Goal: Information Seeking & Learning: Learn about a topic

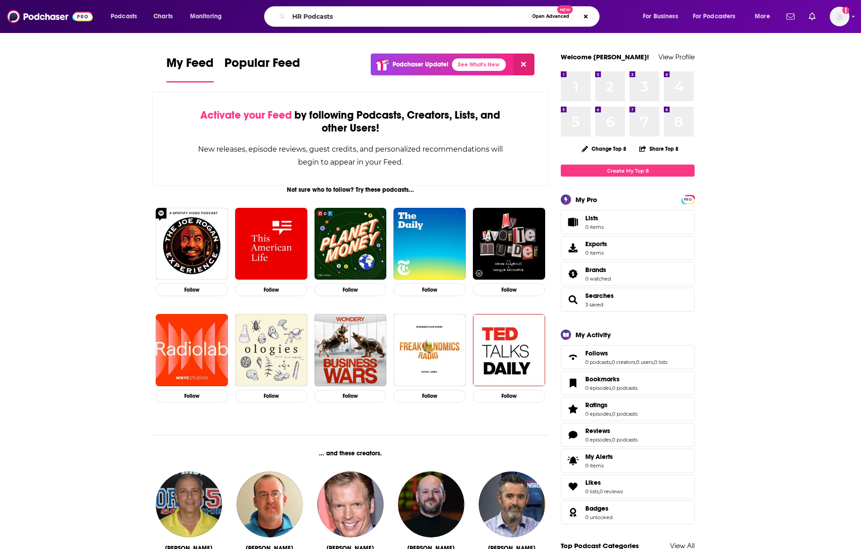
type input "HR Podcasts"
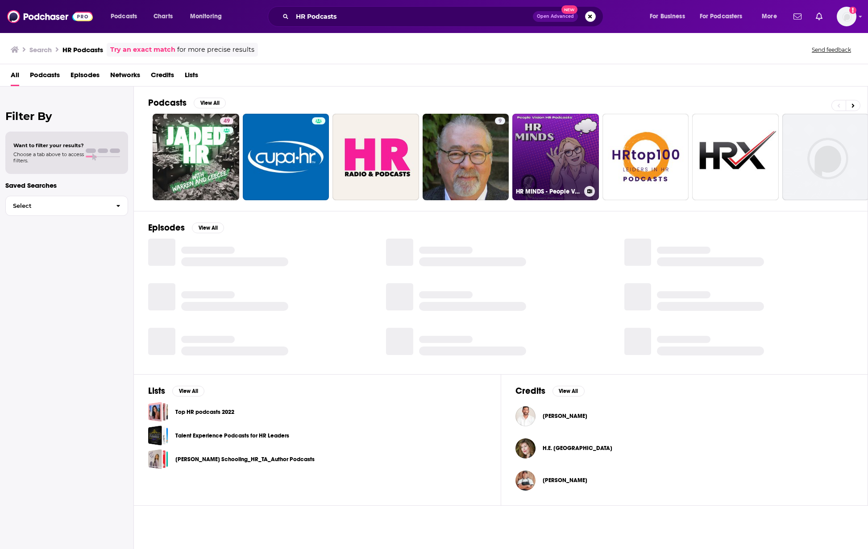
click at [539, 167] on link "HR MINDS - People Vision HR Podcasts" at bounding box center [555, 157] width 87 height 87
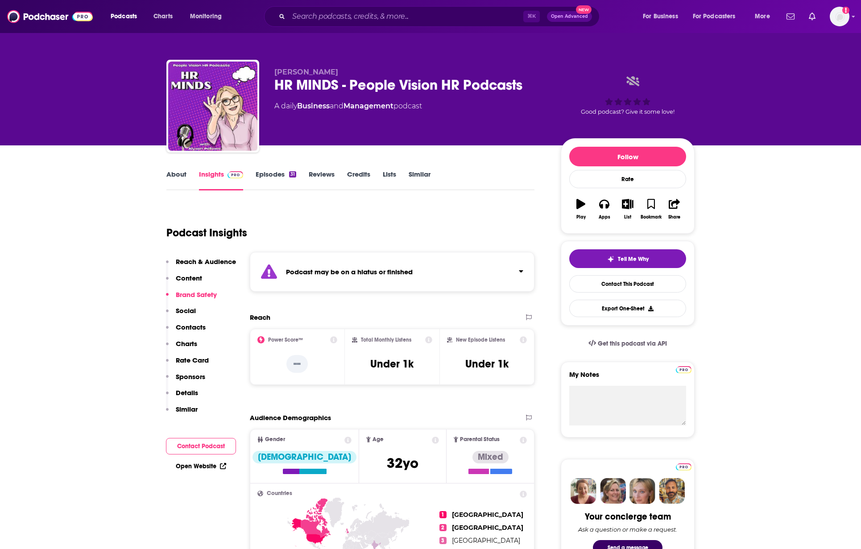
scroll to position [83, 0]
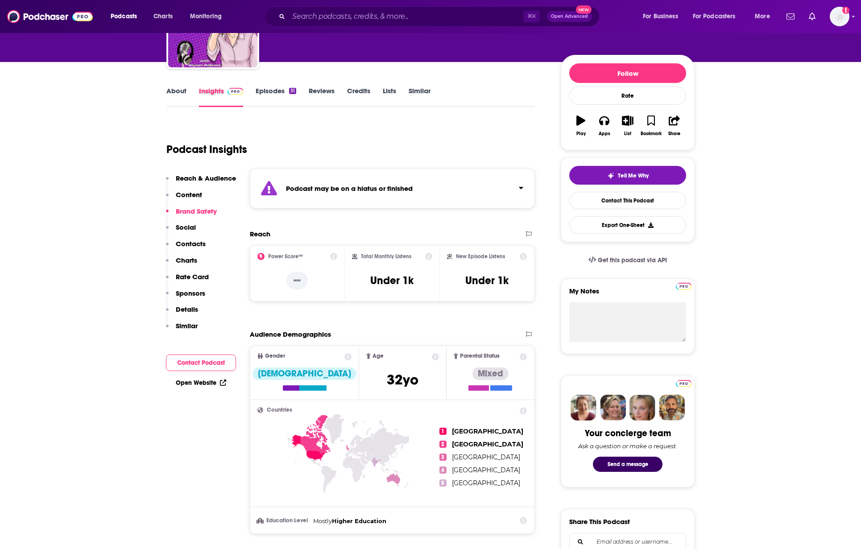
click at [251, 87] on div "Insights" at bounding box center [227, 97] width 57 height 21
click at [261, 87] on link "Episodes 31" at bounding box center [276, 97] width 41 height 21
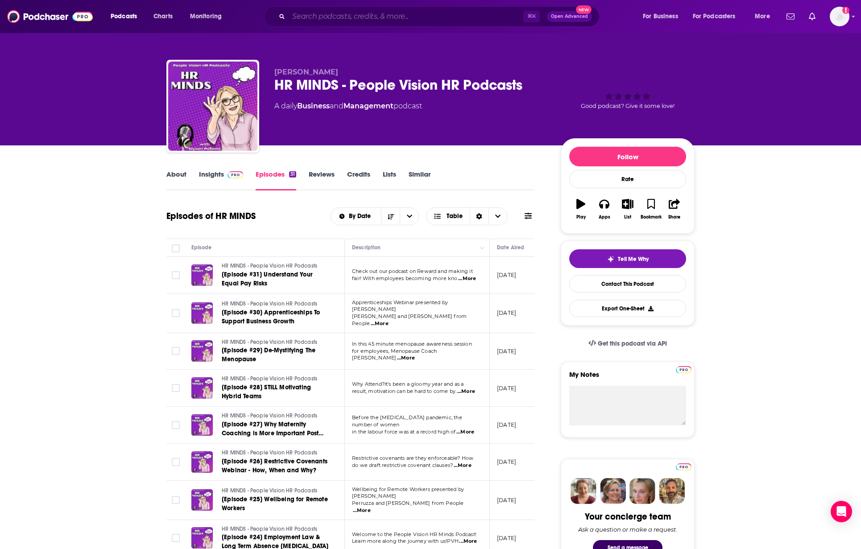
click at [315, 18] on input "Search podcasts, credits, & more..." at bounding box center [406, 16] width 235 height 14
click at [149, 17] on link "Charts" at bounding box center [163, 16] width 30 height 14
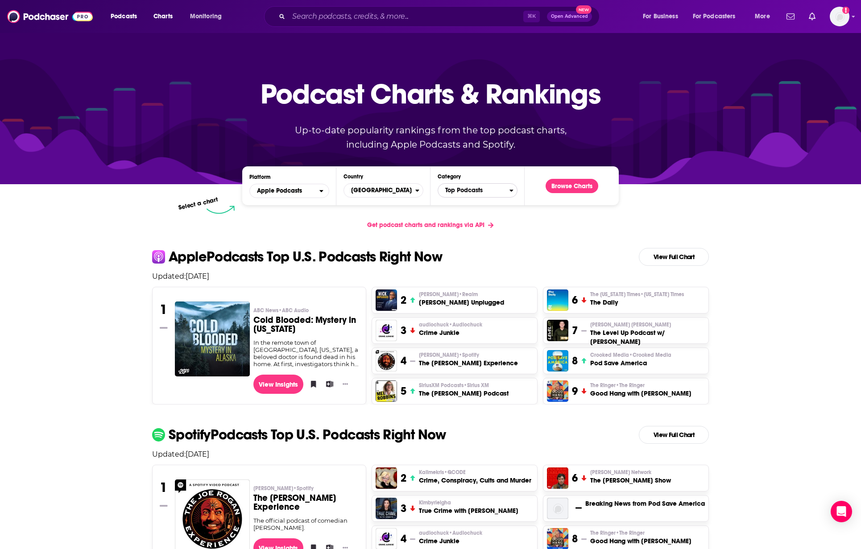
click at [445, 195] on span "Top Podcasts" at bounding box center [473, 190] width 71 height 15
click at [456, 202] on input "Categories" at bounding box center [478, 205] width 72 height 12
type input "h"
type input "w"
type input "W"
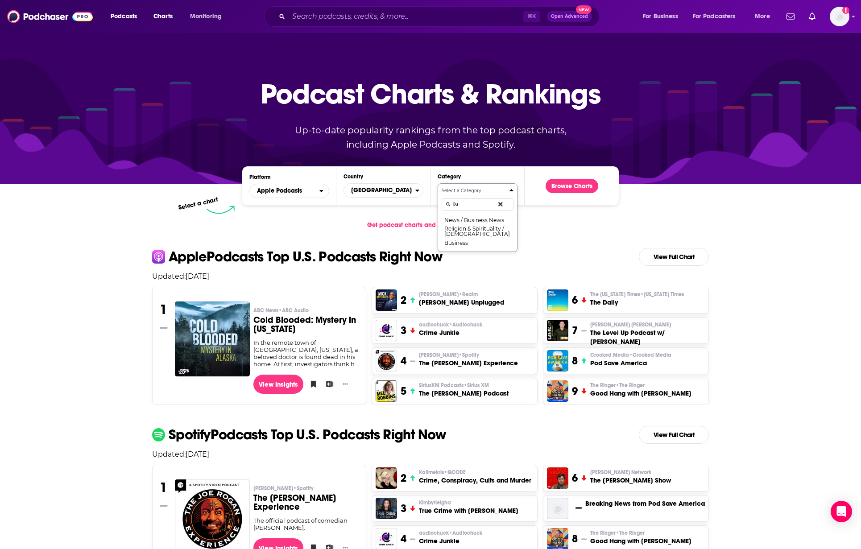
type input "B"
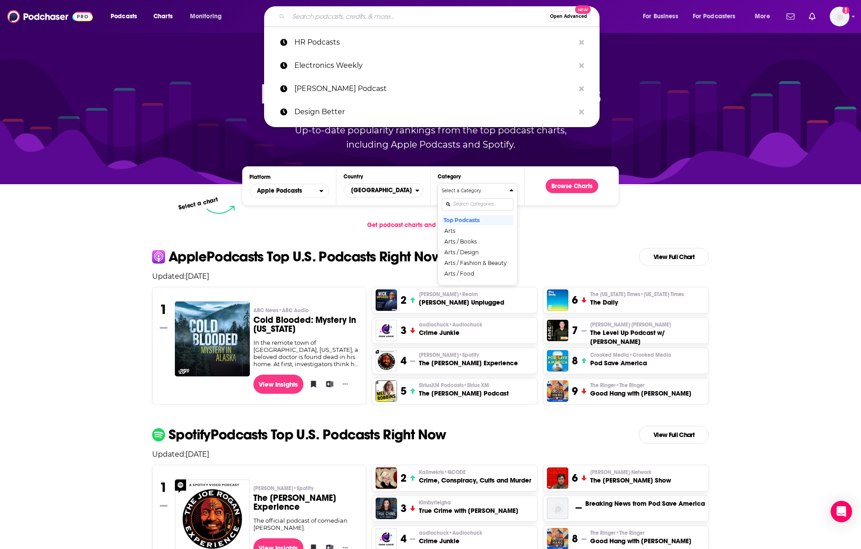
click at [415, 13] on input "Search podcasts, credits, & more..." at bounding box center [417, 16] width 257 height 14
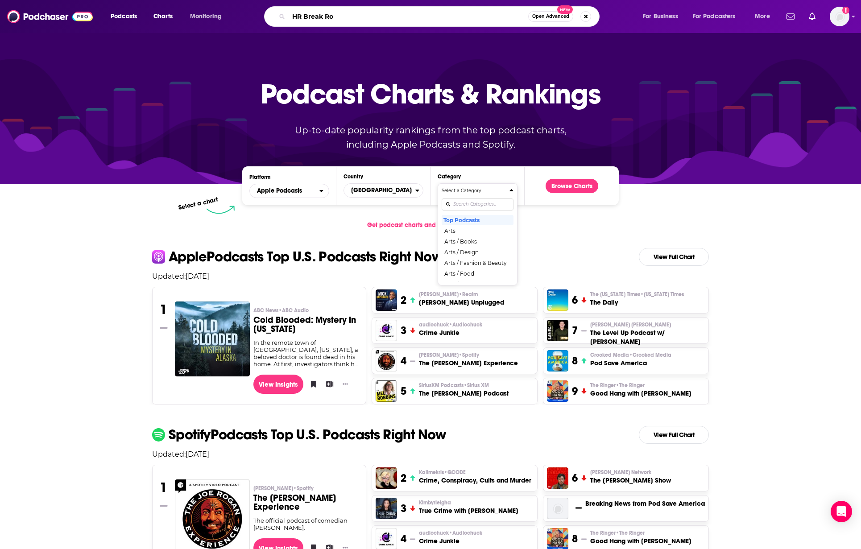
type input "HR Break Roo"
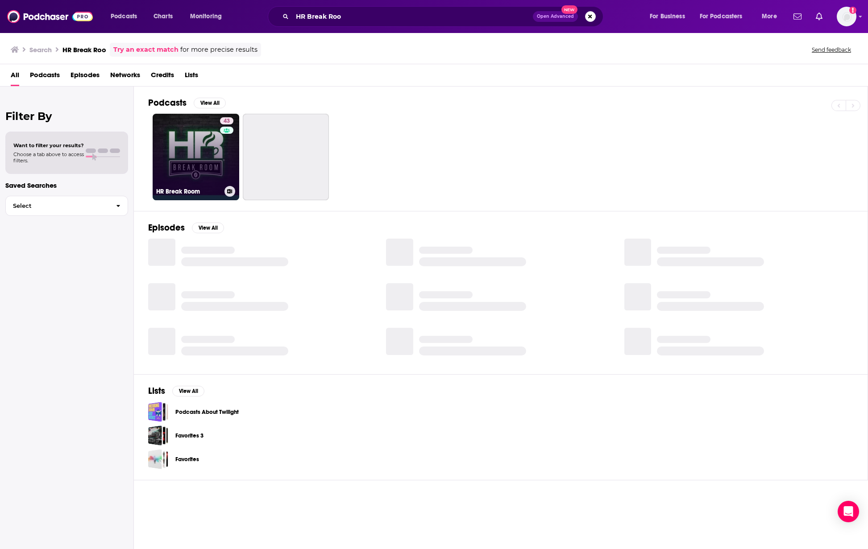
click at [204, 147] on link "43 HR Break Room" at bounding box center [196, 157] width 87 height 87
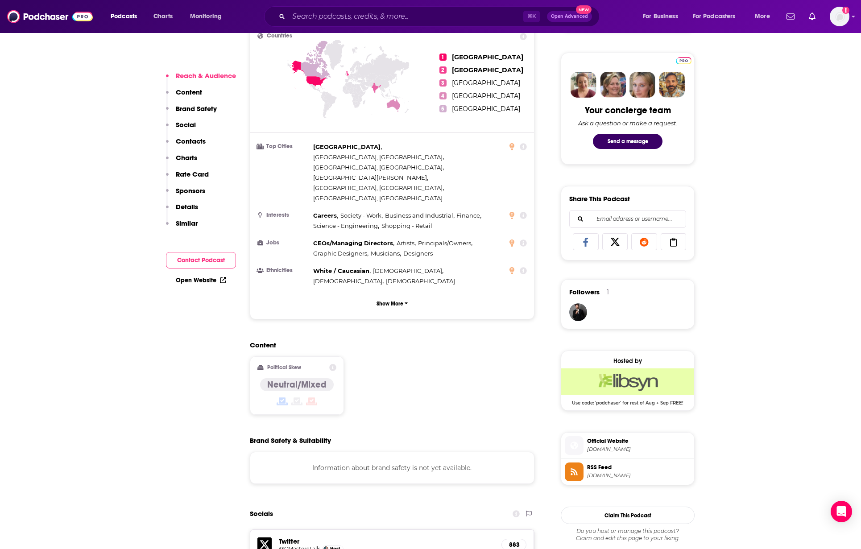
scroll to position [687, 0]
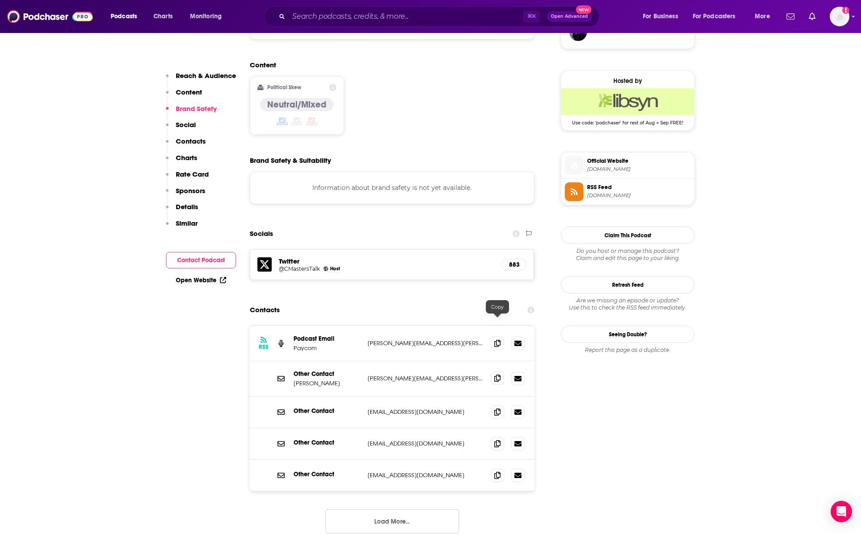
click at [495, 375] on icon at bounding box center [497, 378] width 6 height 7
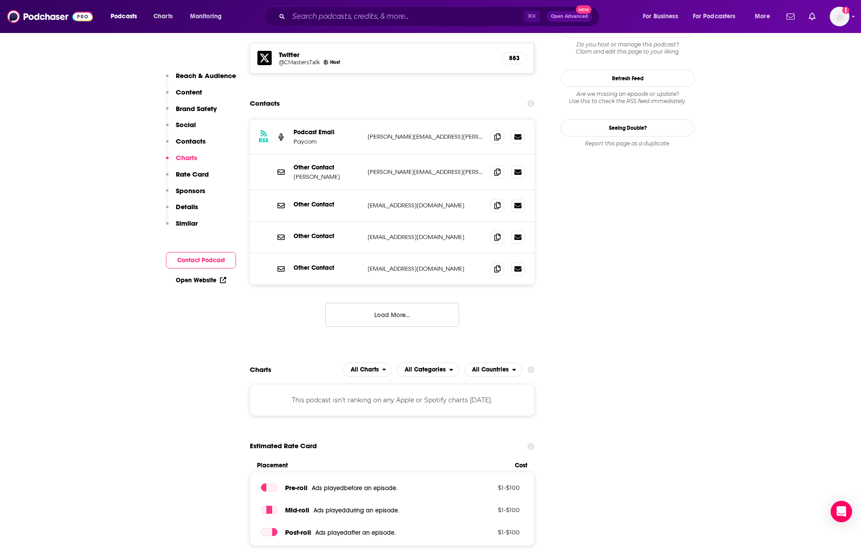
scroll to position [832, 0]
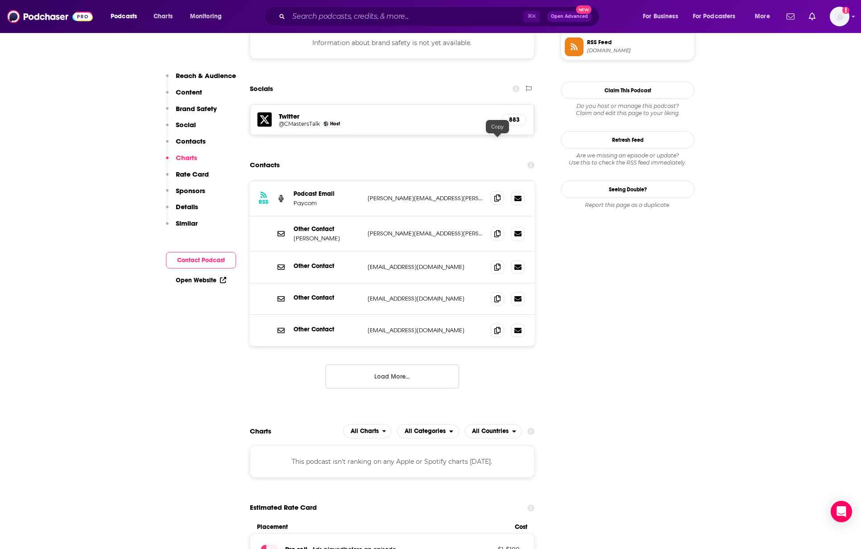
click at [496, 195] on icon at bounding box center [497, 198] width 6 height 7
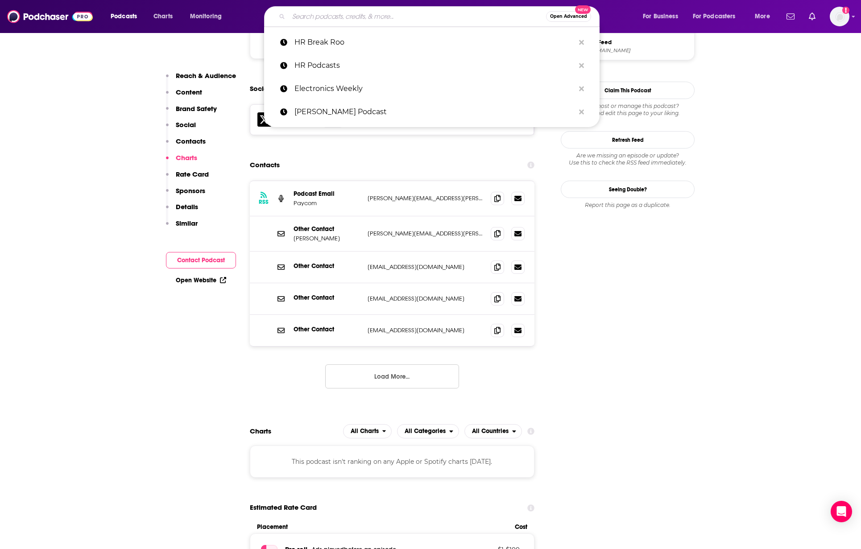
click at [365, 21] on input "Search podcasts, credits, & more..." at bounding box center [417, 16] width 257 height 14
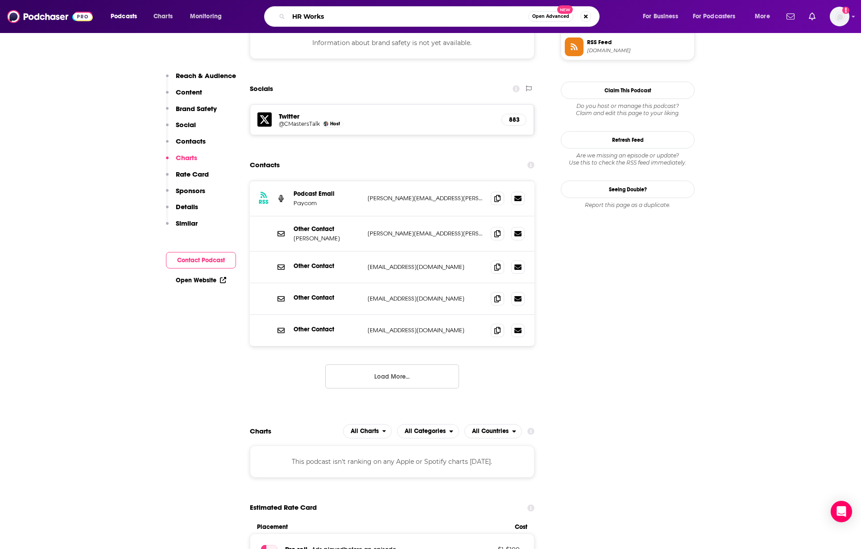
type input "HR Works"
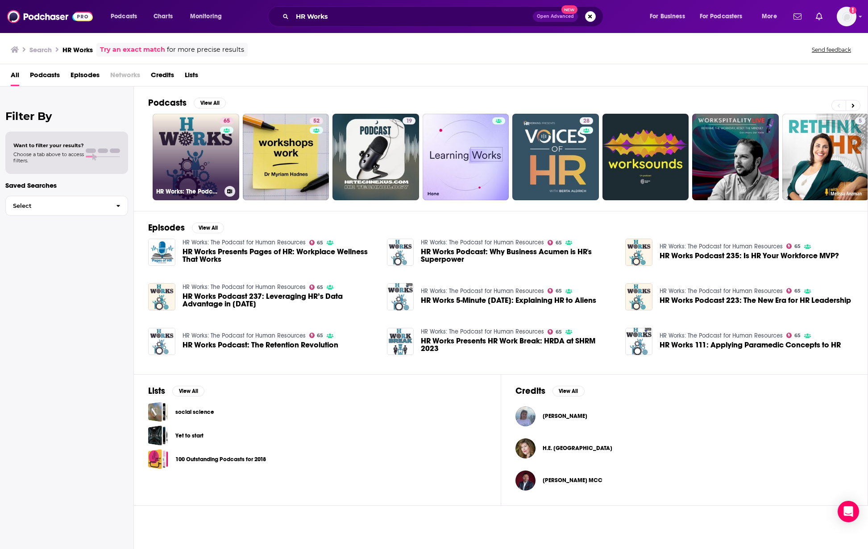
click at [183, 145] on link "65 HR Works: The Podcast for Human Resources" at bounding box center [196, 157] width 87 height 87
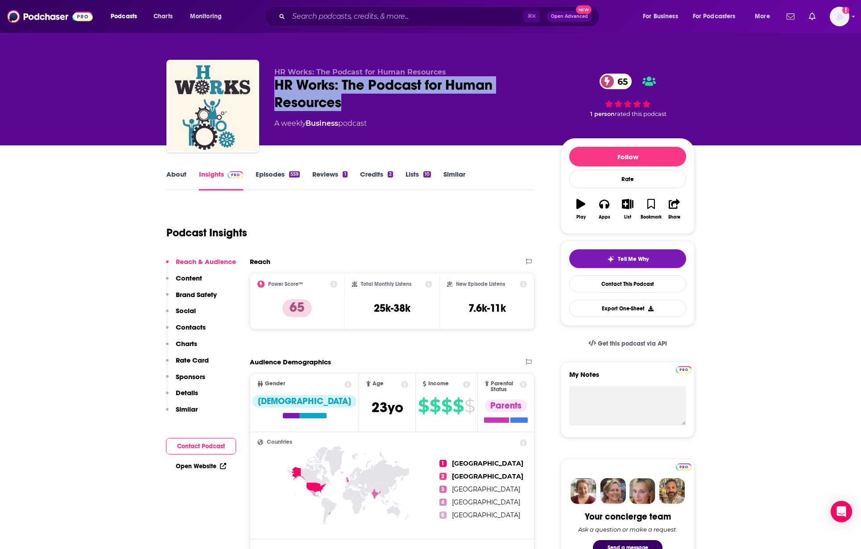
drag, startPoint x: 349, startPoint y: 99, endPoint x: 273, endPoint y: 84, distance: 77.4
click at [273, 84] on div "HR Works: The Podcast for Human Resources HR Works: The Podcast for Human Resou…" at bounding box center [430, 108] width 528 height 96
copy h2 "HR Works: The Podcast for Human Resources"
click at [287, 175] on link "Episodes 559" at bounding box center [278, 180] width 44 height 21
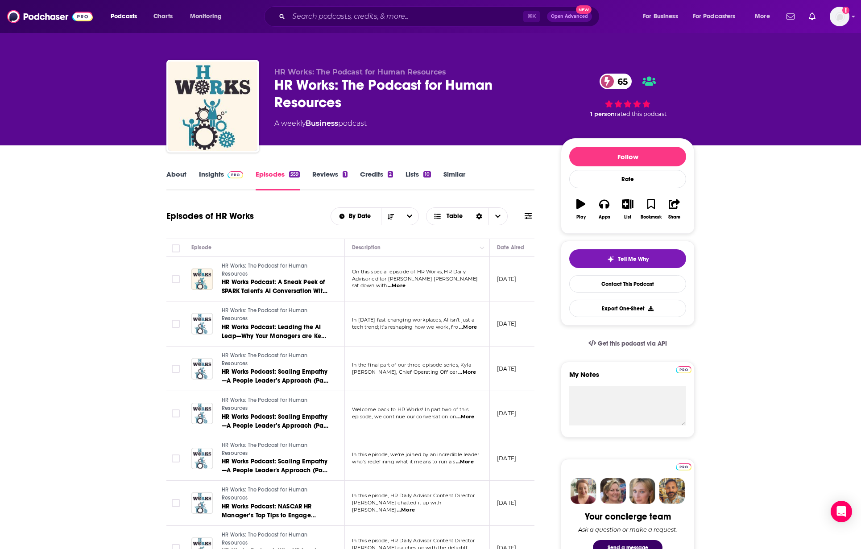
click at [180, 174] on link "About" at bounding box center [176, 180] width 20 height 21
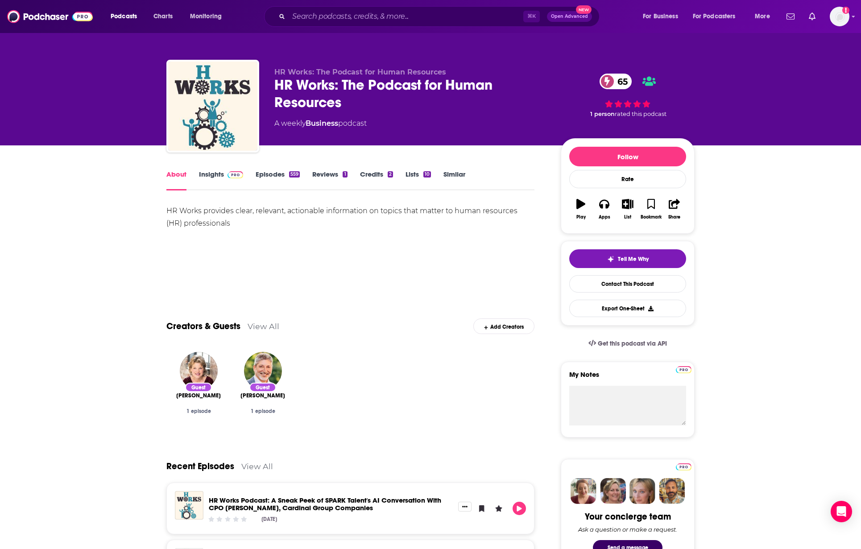
click at [201, 175] on link "Insights" at bounding box center [221, 180] width 44 height 21
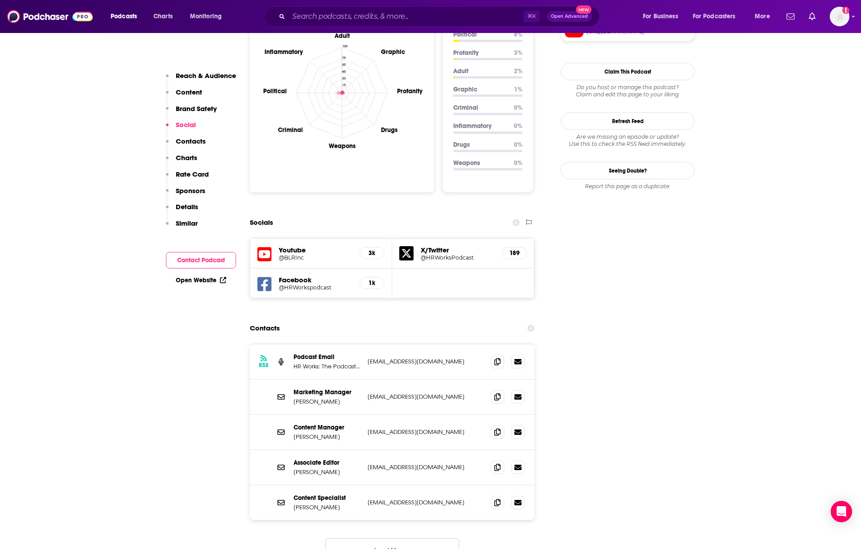
scroll to position [900, 0]
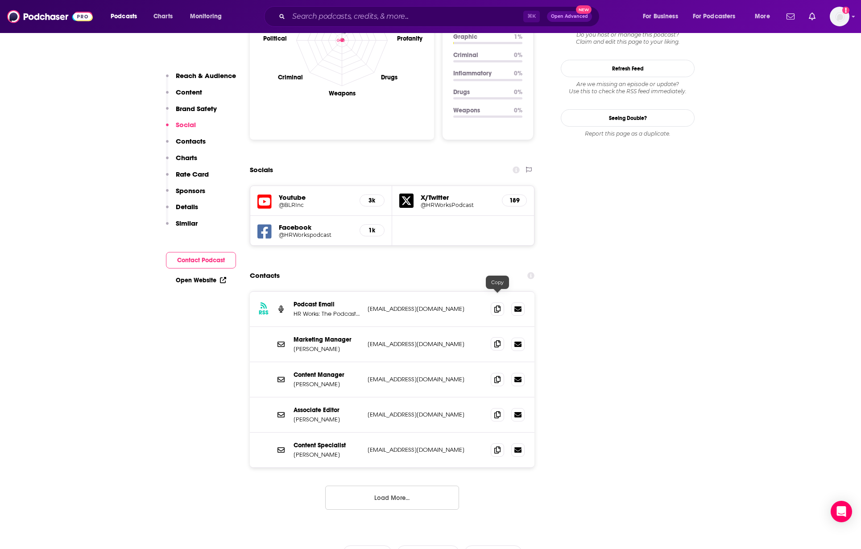
click at [498, 340] on icon at bounding box center [497, 343] width 6 height 7
click at [496, 376] on icon at bounding box center [497, 379] width 6 height 7
click at [494, 376] on icon at bounding box center [497, 379] width 6 height 7
click at [503, 408] on span at bounding box center [497, 414] width 13 height 13
click at [500, 446] on icon at bounding box center [497, 449] width 6 height 7
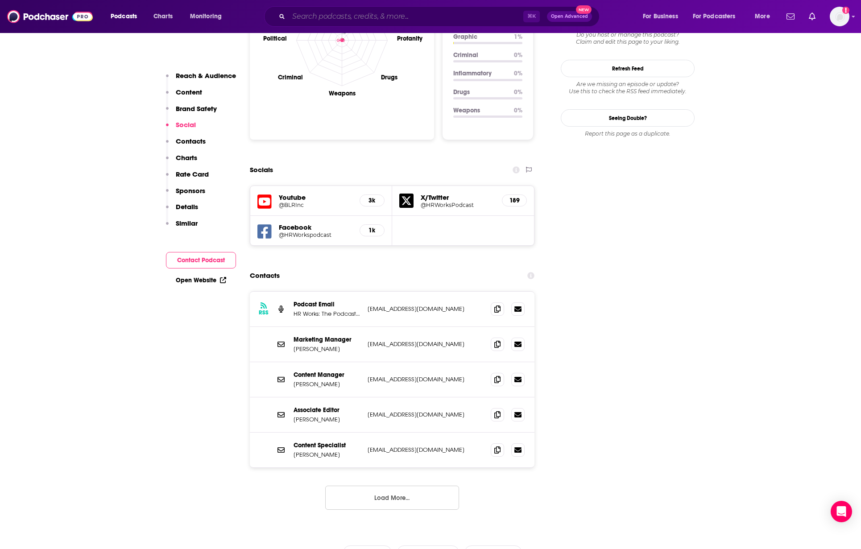
click at [319, 18] on input "Search podcasts, credits, & more..." at bounding box center [406, 16] width 235 height 14
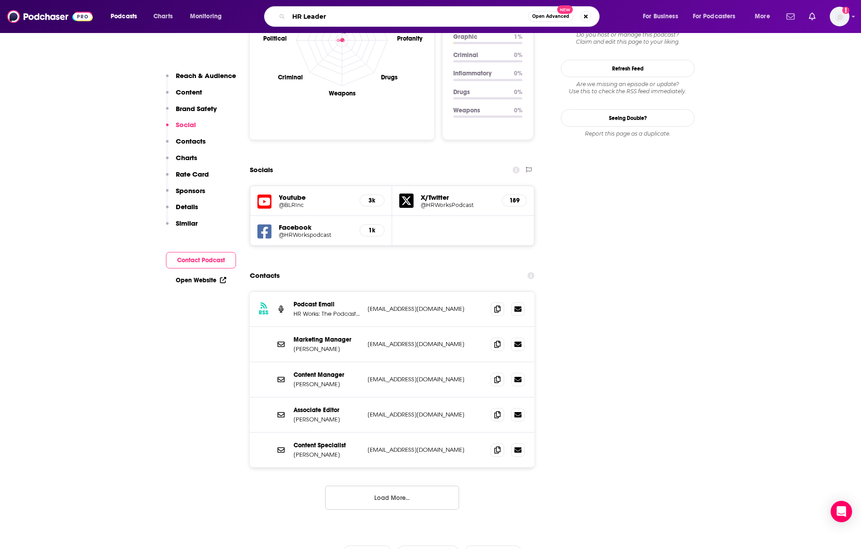
type input "HR Leaders"
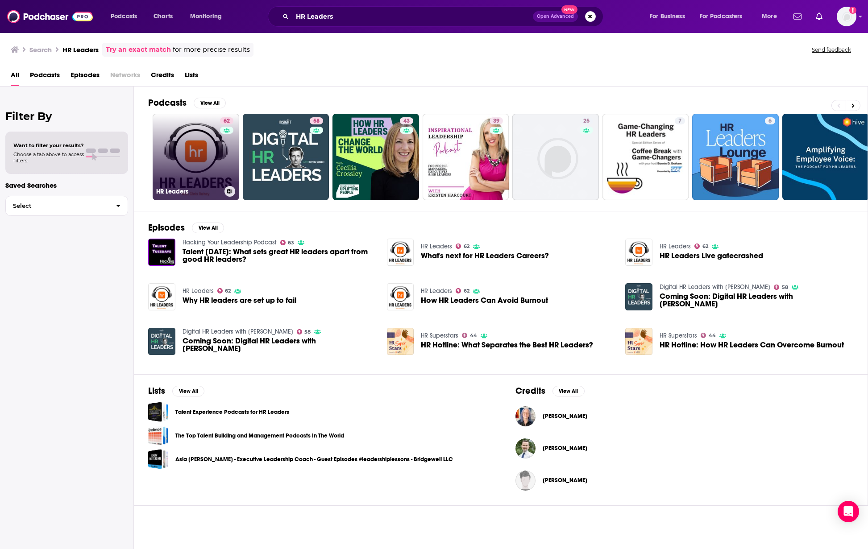
click at [219, 154] on link "62 HR Leaders" at bounding box center [196, 157] width 87 height 87
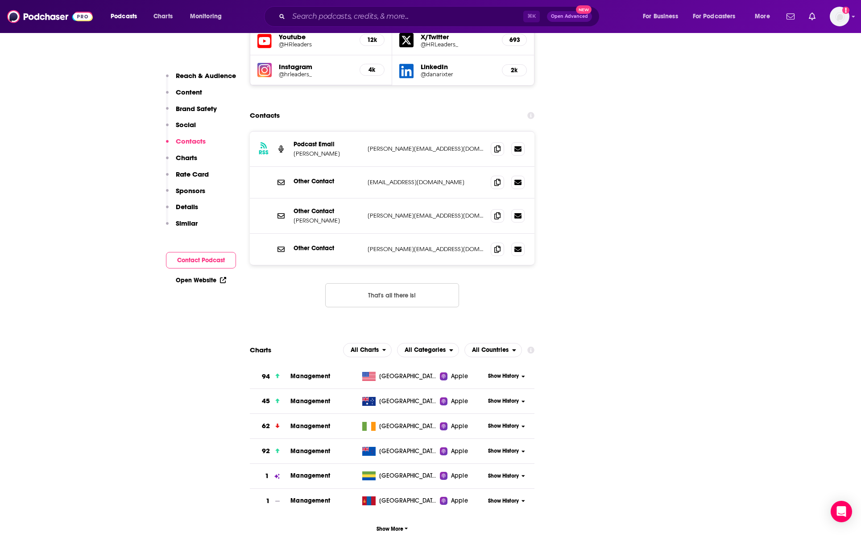
scroll to position [1035, 0]
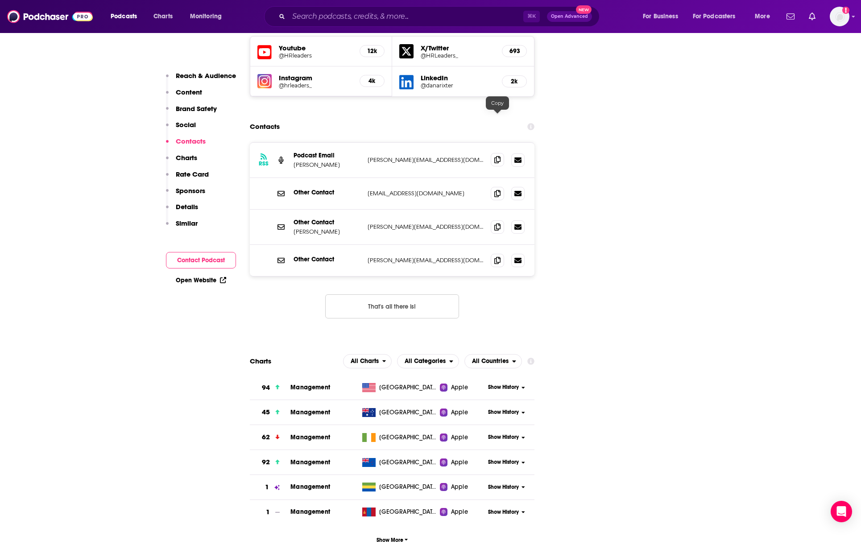
click at [497, 153] on span at bounding box center [497, 159] width 13 height 13
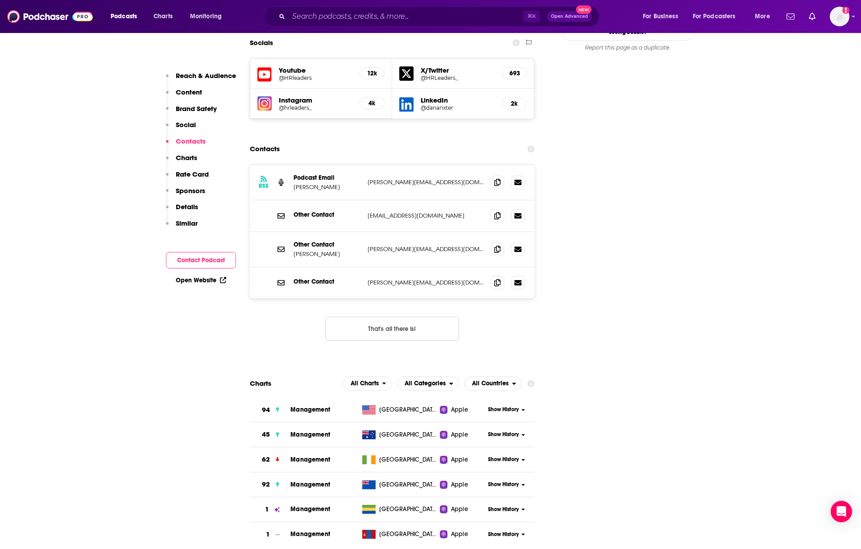
scroll to position [1025, 0]
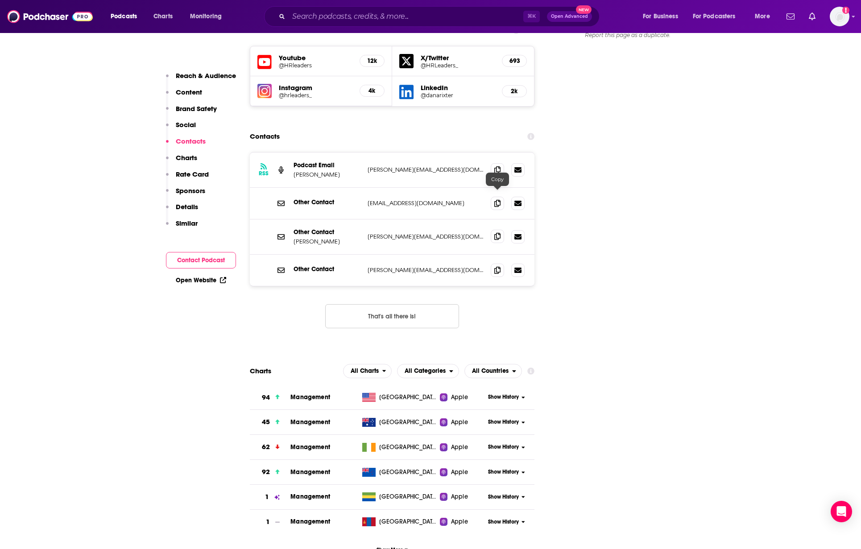
click at [494, 230] on span at bounding box center [497, 236] width 13 height 13
click at [360, 17] on input "Search podcasts, credits, & more..." at bounding box center [406, 16] width 235 height 14
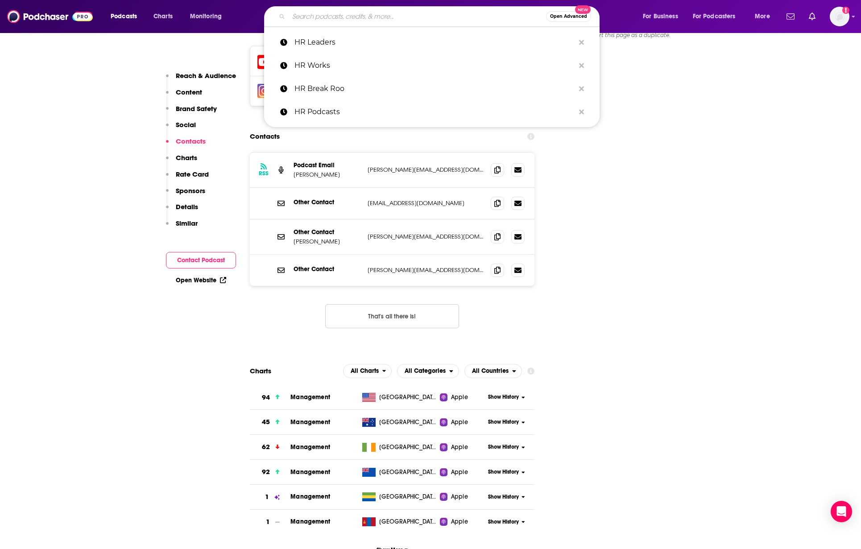
paste input "HR Happy Hour"
type input "HR Happy Hour"
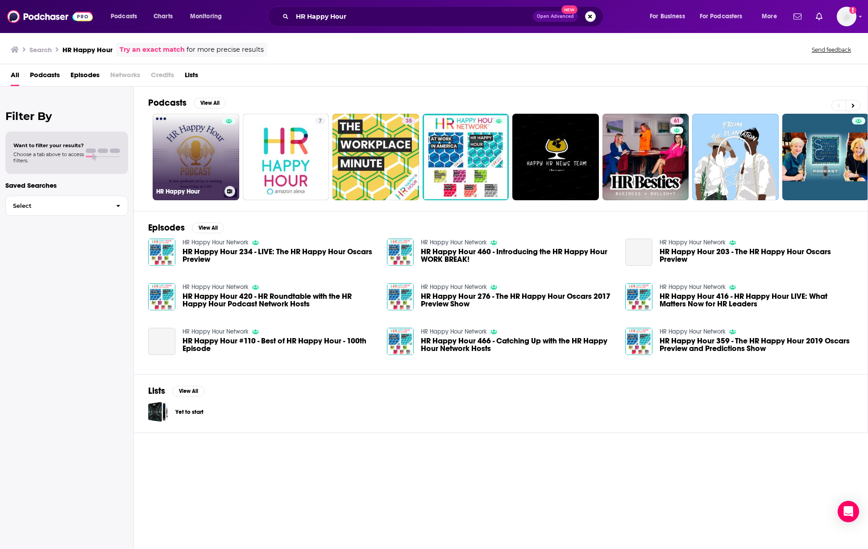
click at [194, 163] on link "HR Happy Hour" at bounding box center [196, 157] width 87 height 87
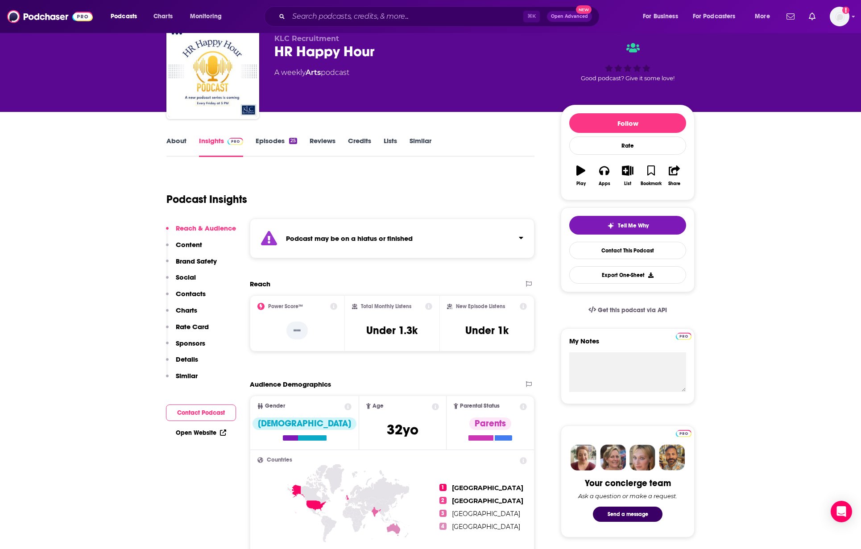
scroll to position [87, 0]
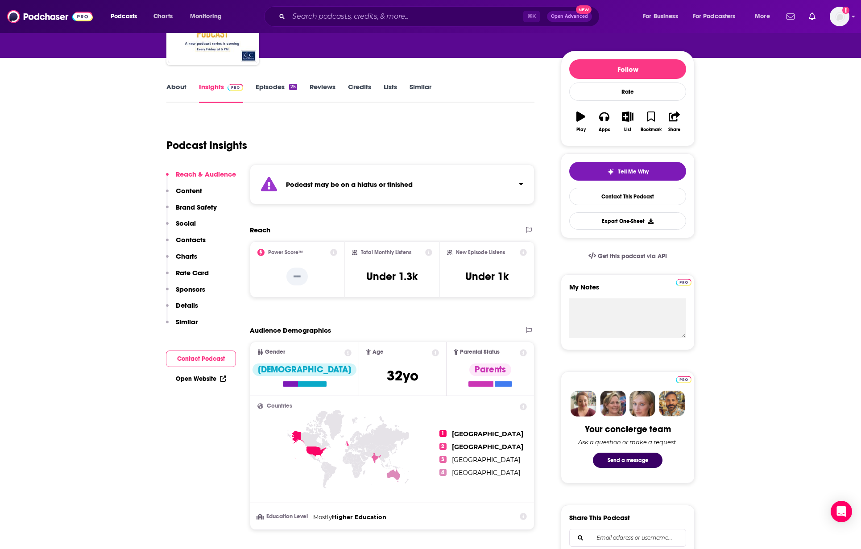
click at [276, 96] on link "Episodes 25" at bounding box center [276, 93] width 41 height 21
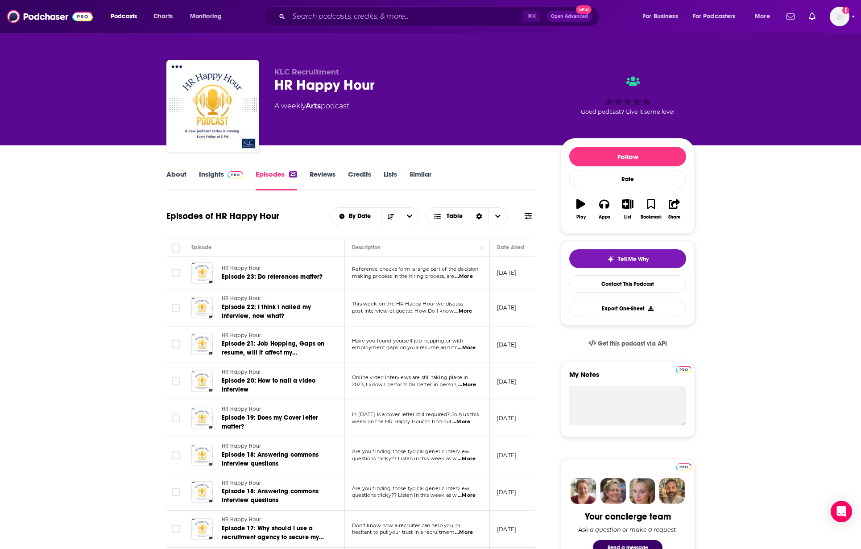
click at [733, 94] on div "KLC Recruitment HR Happy Hour A weekly Arts podcast Good podcast? Give it some …" at bounding box center [430, 72] width 861 height 145
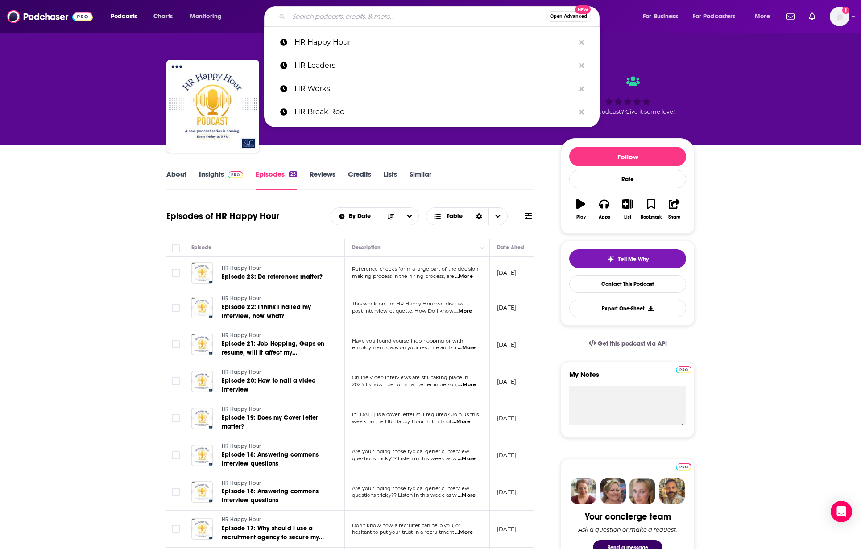
click at [363, 17] on input "Search podcasts, credits, & more..." at bounding box center [417, 16] width 257 height 14
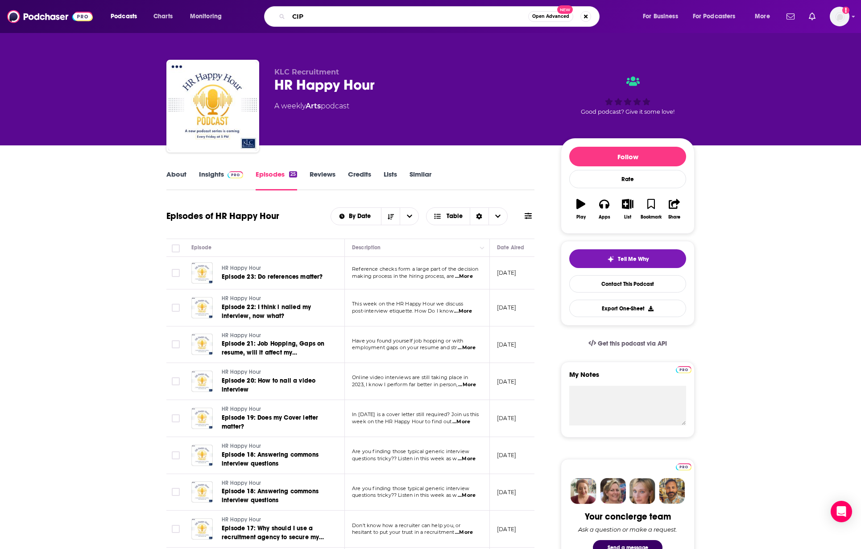
type input "CIPD"
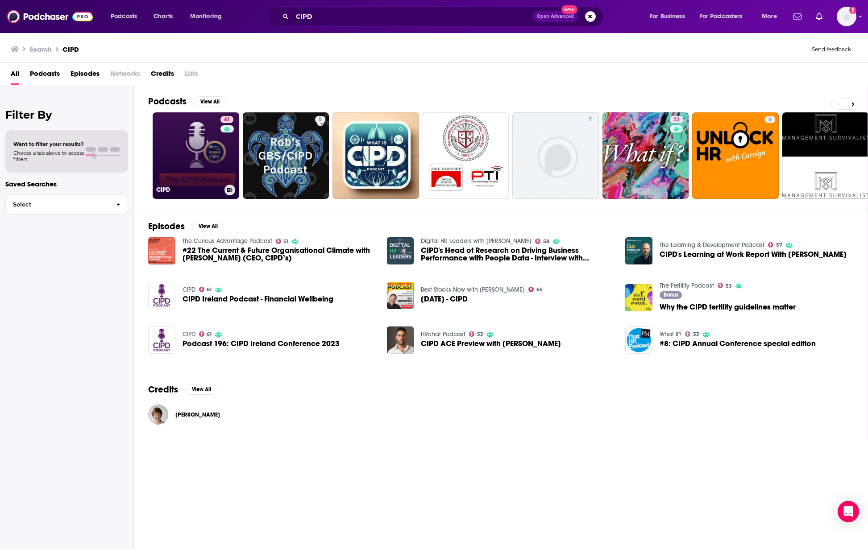
click at [200, 160] on link "61 CIPD" at bounding box center [196, 155] width 87 height 87
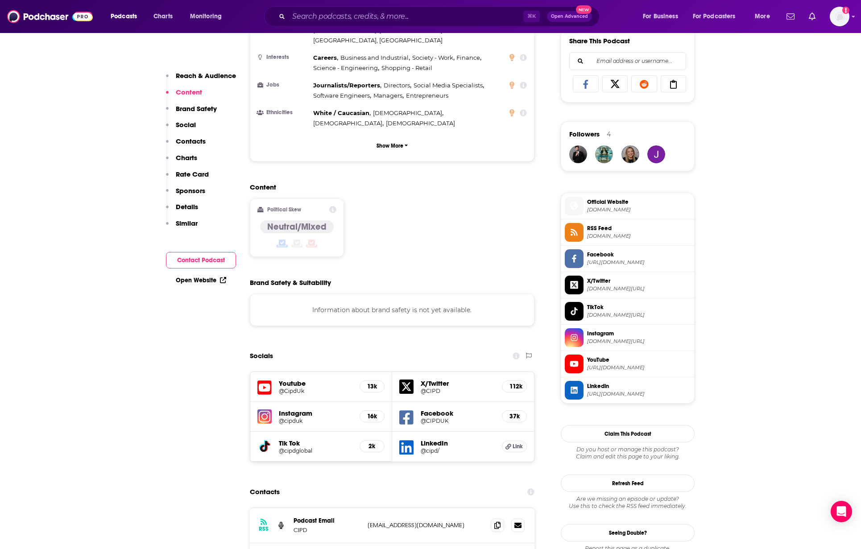
scroll to position [748, 0]
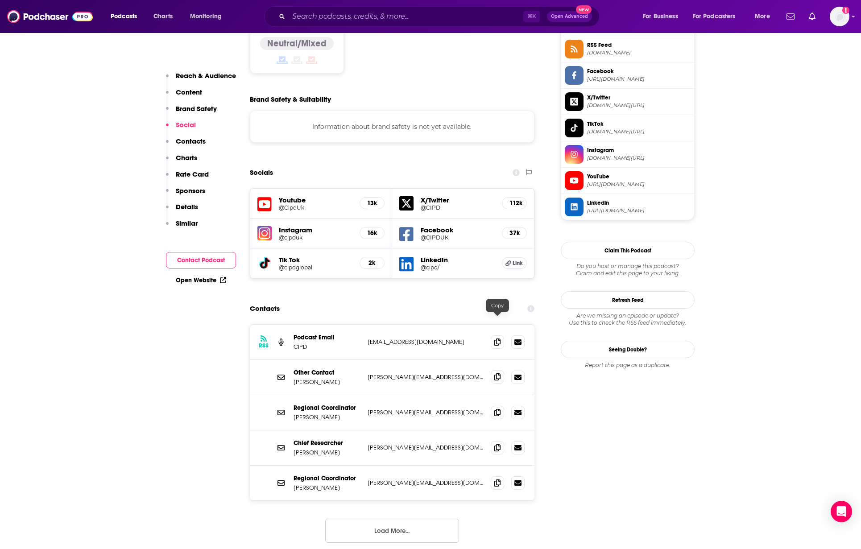
click at [495, 373] on icon at bounding box center [497, 376] width 6 height 7
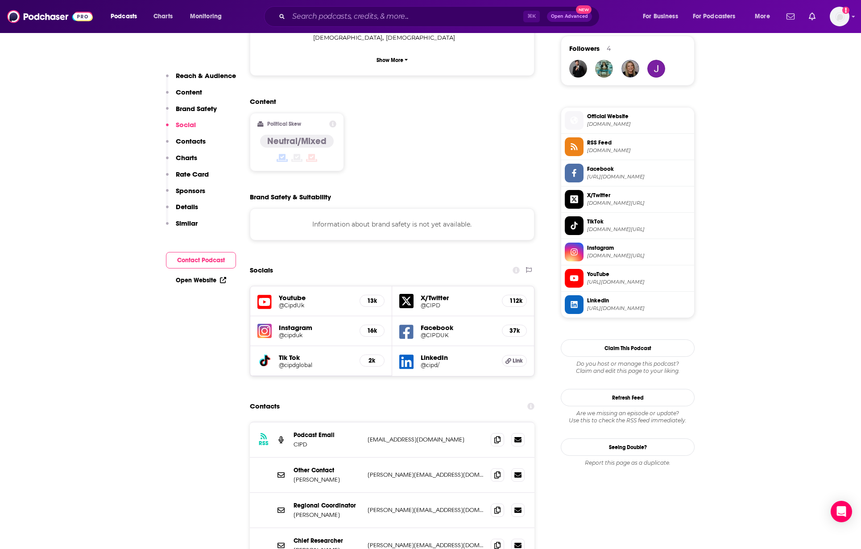
scroll to position [698, 0]
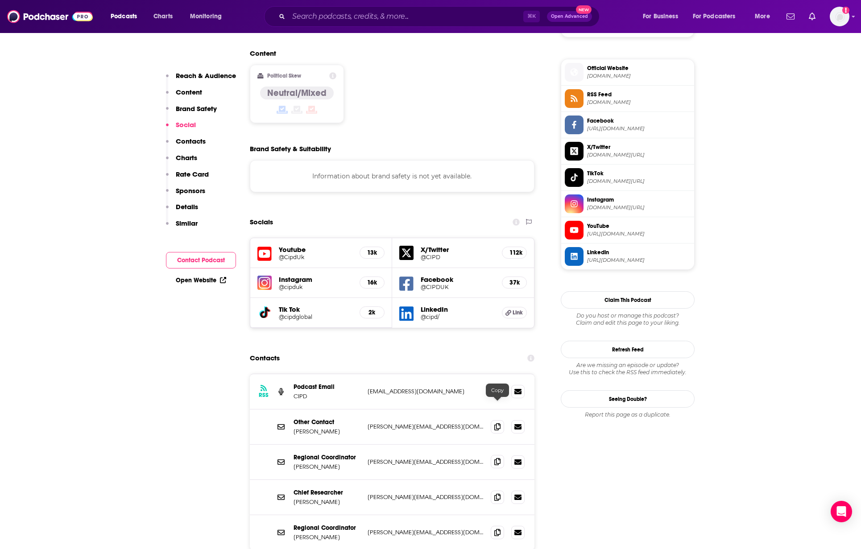
click at [499, 458] on icon at bounding box center [497, 461] width 6 height 7
click at [498, 385] on span at bounding box center [497, 391] width 13 height 13
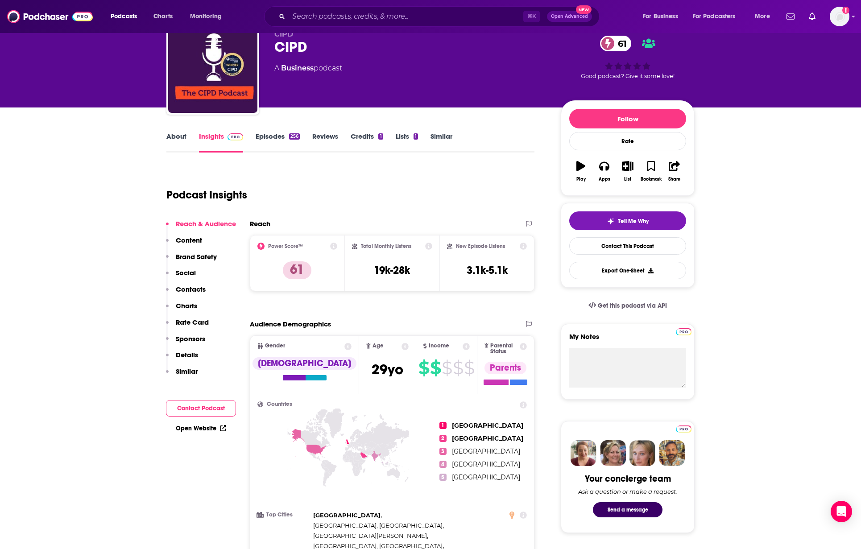
scroll to position [0, 0]
